Goal: Task Accomplishment & Management: Complete application form

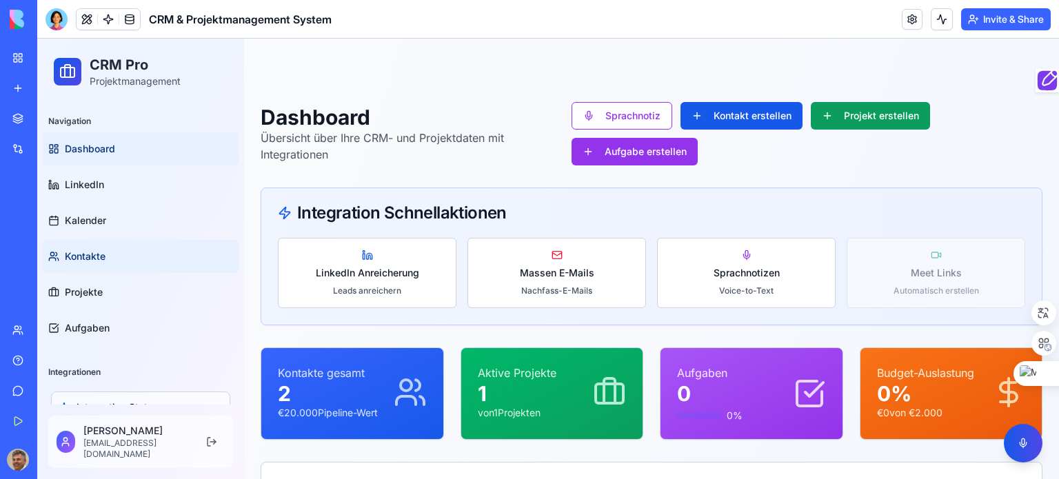
click at [88, 259] on span "Kontakte" at bounding box center [85, 257] width 41 height 14
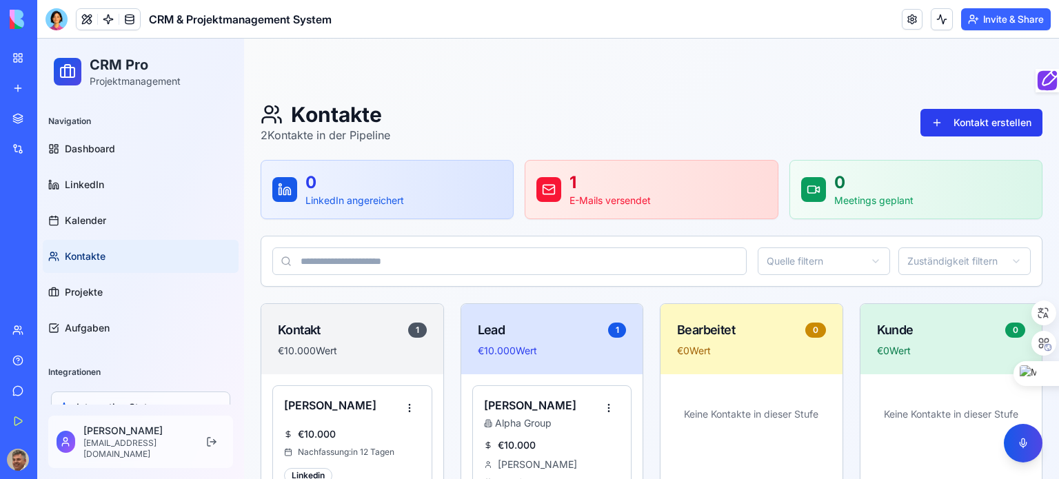
click at [998, 116] on button "Kontakt erstellen" at bounding box center [981, 123] width 122 height 28
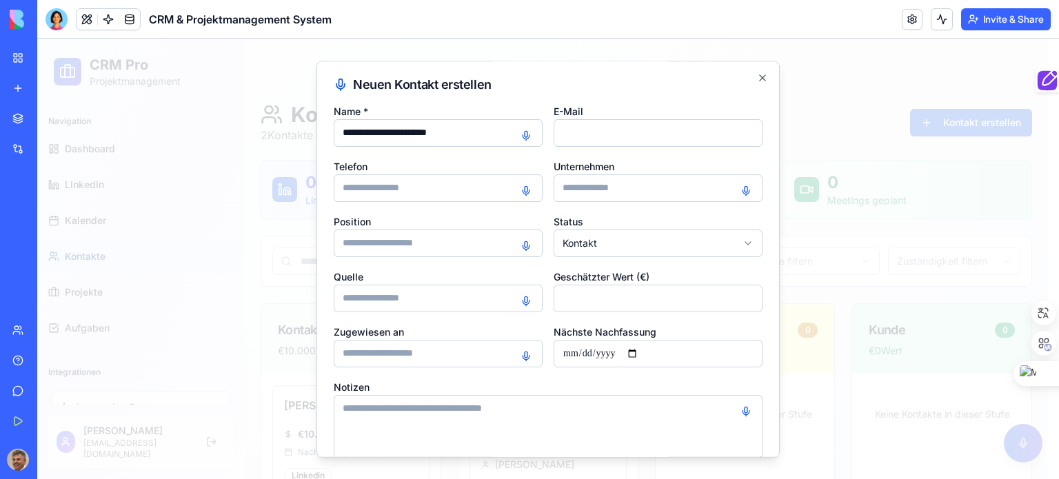
type input "**********"
click at [442, 290] on input at bounding box center [438, 299] width 209 height 28
type input "********"
click at [598, 293] on input "Geschätzter Wert (€)" at bounding box center [657, 299] width 209 height 28
type input "*****"
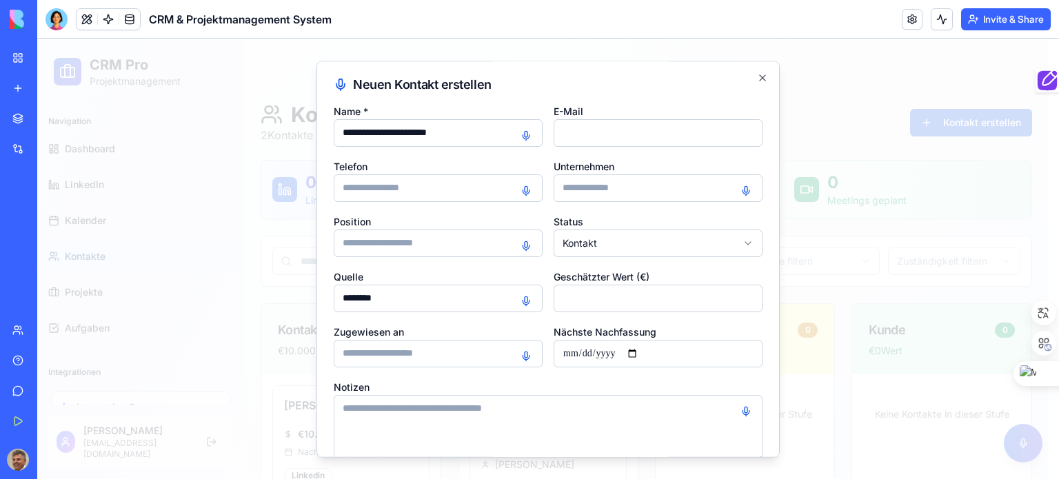
click at [635, 350] on input "Nächste Nachfassung" at bounding box center [657, 354] width 209 height 28
type input "**********"
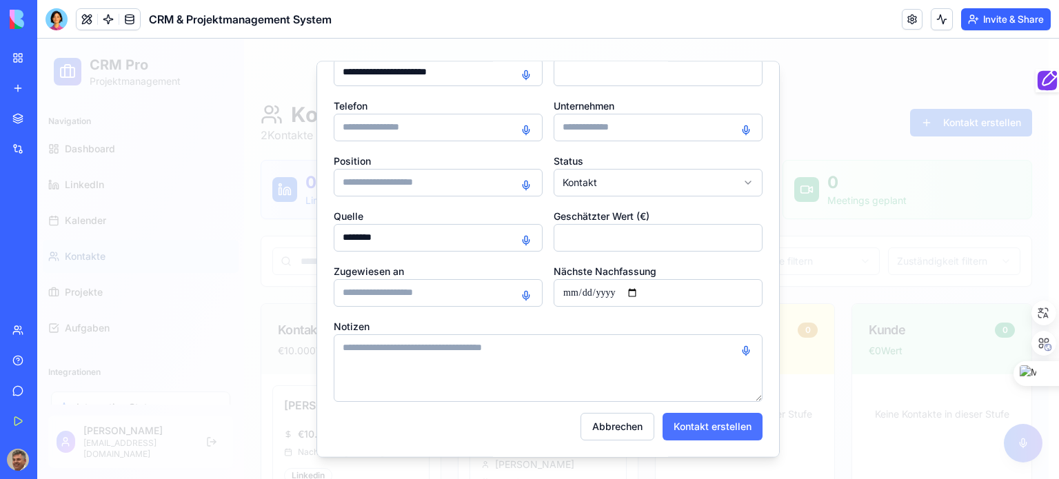
click at [719, 424] on button "Kontakt erstellen" at bounding box center [712, 427] width 100 height 28
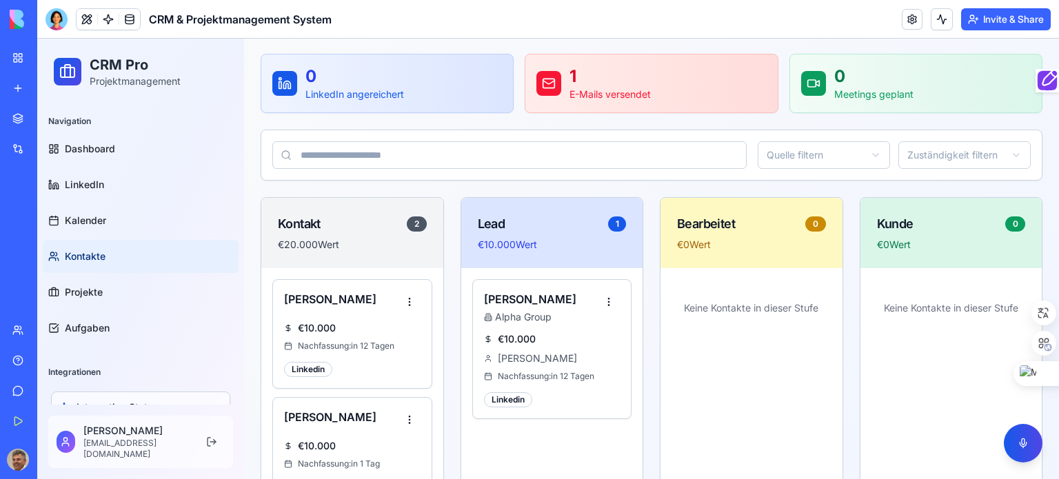
scroll to position [207, 0]
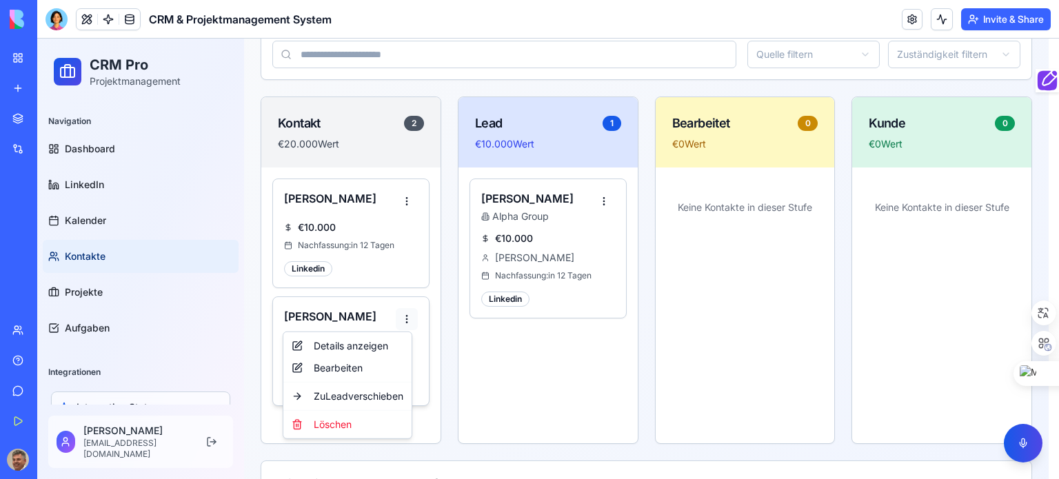
click at [400, 310] on html "CRM Pro Projektmanagement Navigation Dashboard LinkedIn Kalender Kontakte Proje…" at bounding box center [547, 224] width 1021 height 784
click at [727, 300] on html "CRM Pro Projektmanagement Navigation Dashboard LinkedIn Kalender Kontakte Proje…" at bounding box center [547, 224] width 1021 height 784
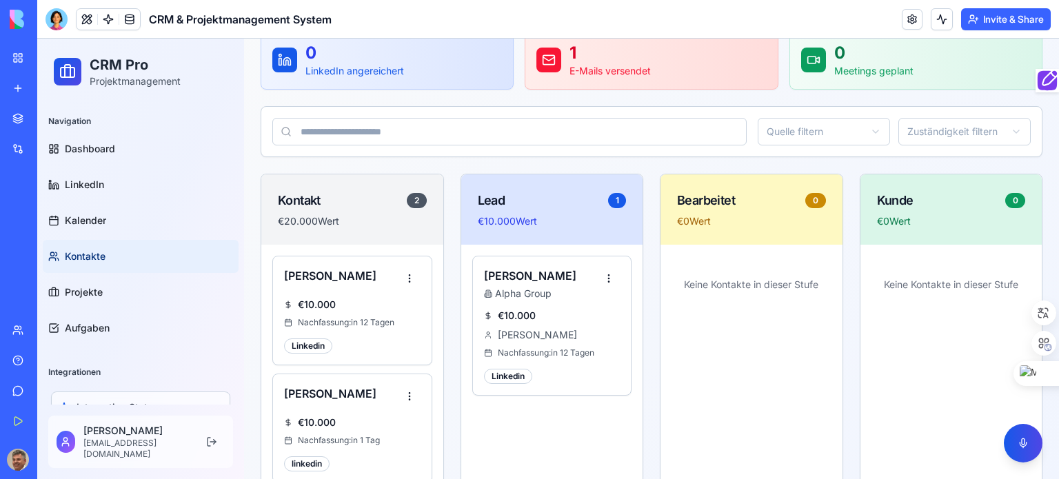
scroll to position [0, 0]
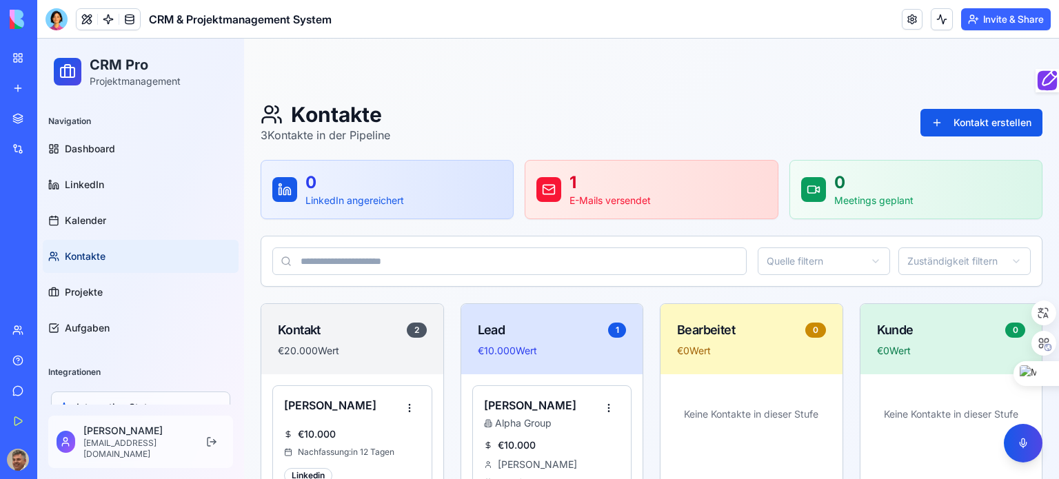
click at [374, 201] on p "LinkedIn angereichert" at bounding box center [354, 201] width 99 height 14
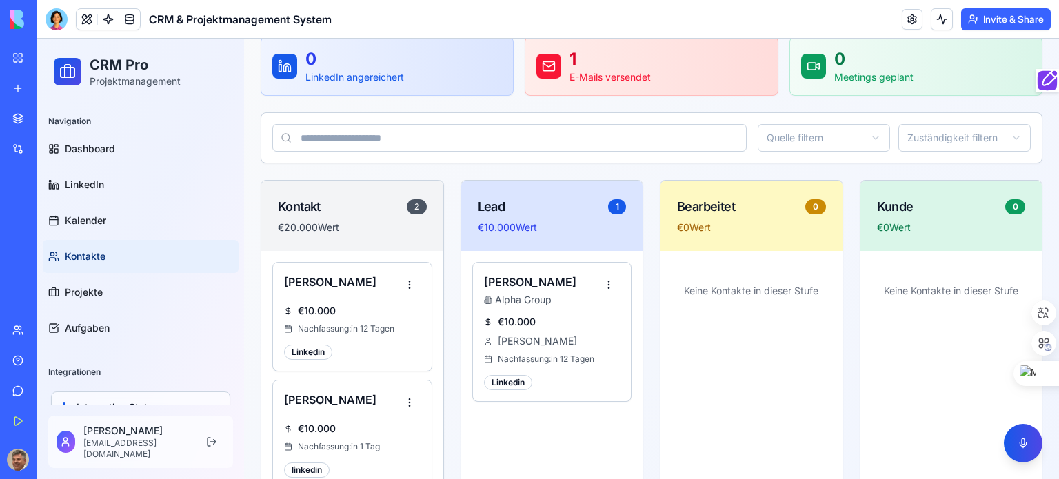
scroll to position [138, 0]
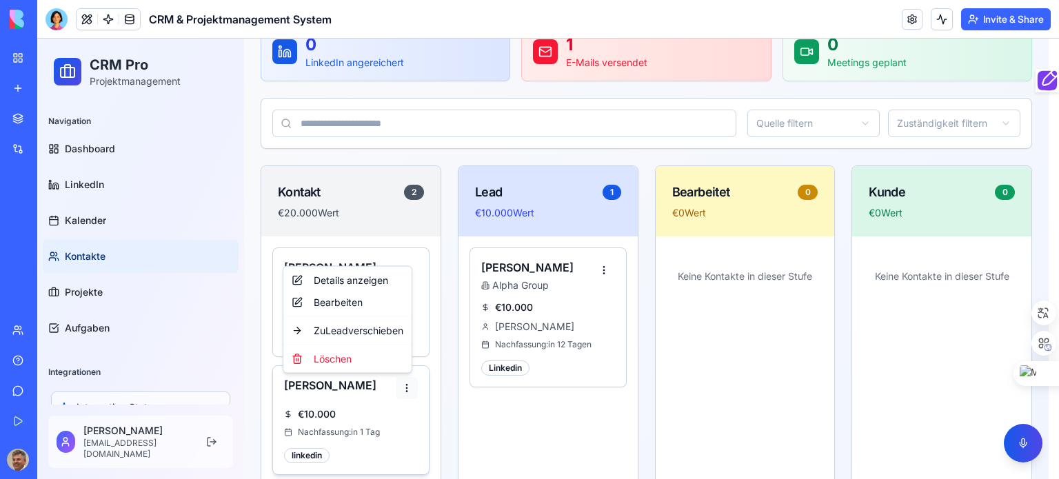
click at [405, 383] on html "CRM Pro Projektmanagement Navigation Dashboard LinkedIn Kalender Kontakte Proje…" at bounding box center [547, 293] width 1021 height 784
click at [436, 97] on html "CRM Pro Projektmanagement Navigation Dashboard LinkedIn Kalender Kontakte Proje…" at bounding box center [547, 293] width 1021 height 784
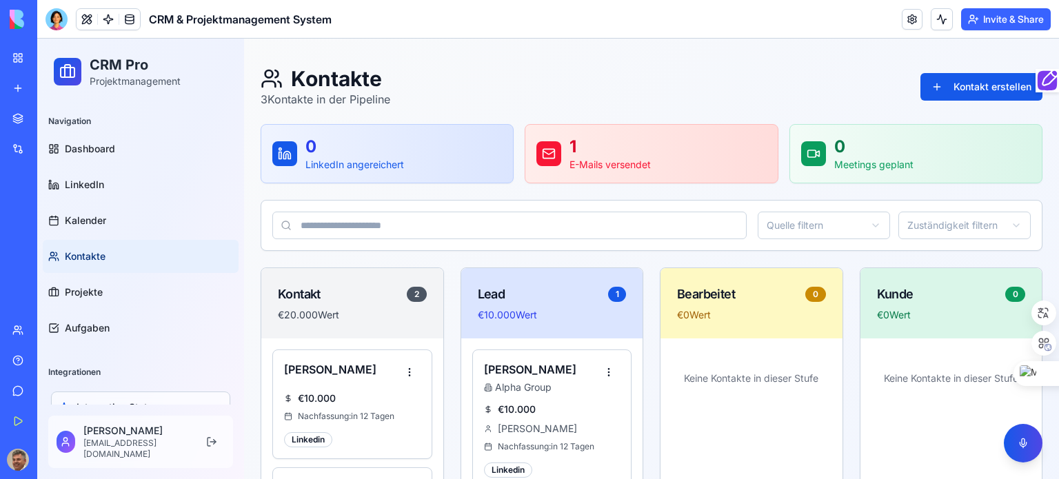
scroll to position [0, 0]
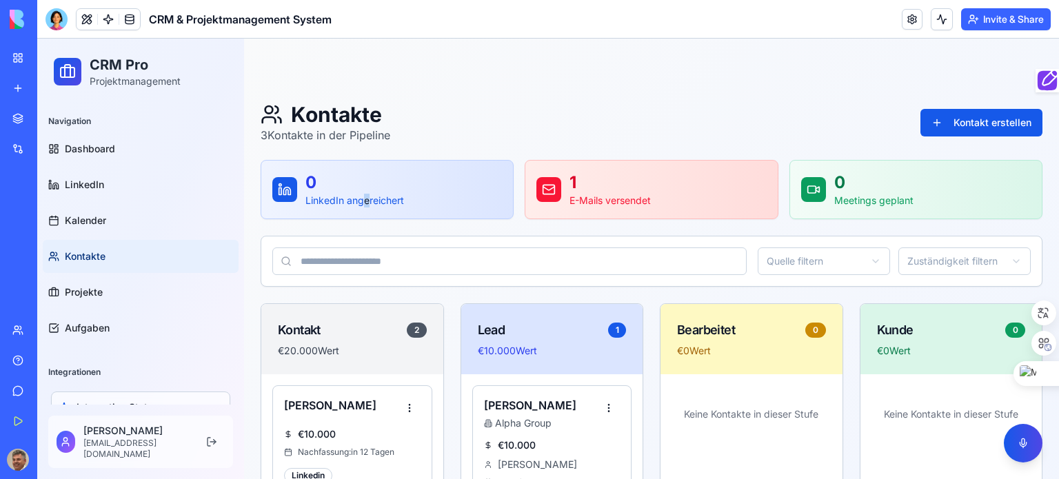
click at [366, 196] on p "LinkedIn angereichert" at bounding box center [354, 201] width 99 height 14
click at [622, 192] on p "1" at bounding box center [609, 183] width 81 height 22
click at [91, 147] on span "Dashboard" at bounding box center [90, 149] width 50 height 14
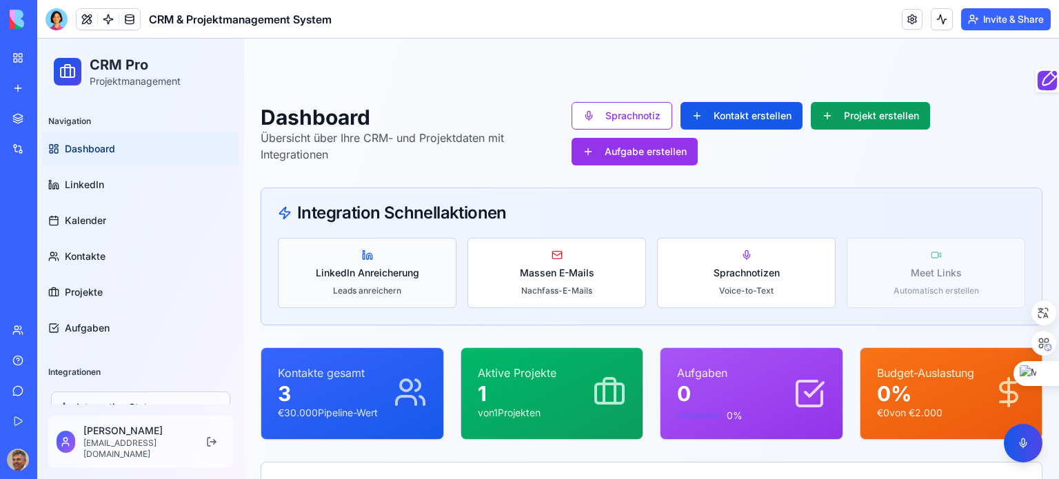
click at [369, 267] on span "LinkedIn Anreicherung" at bounding box center [367, 273] width 103 height 14
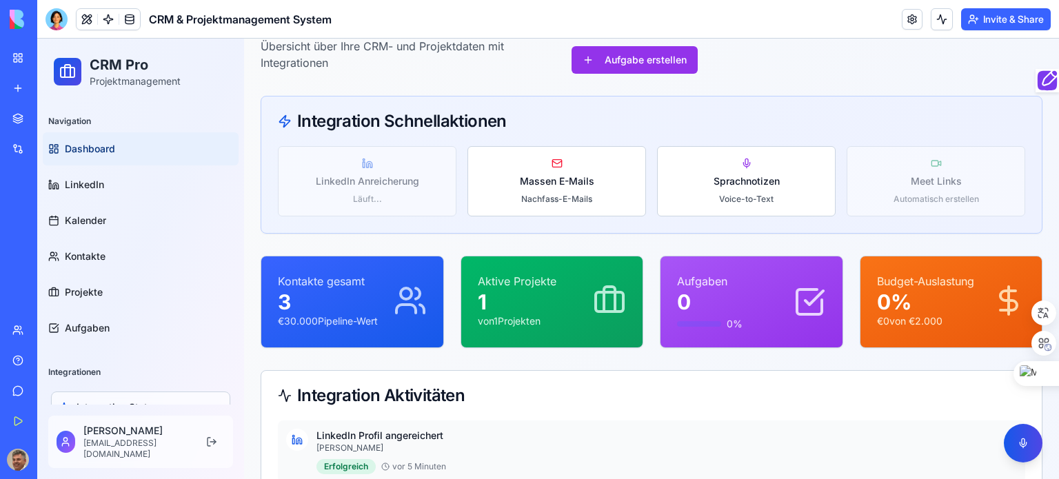
scroll to position [69, 0]
